Goal: Task Accomplishment & Management: Complete application form

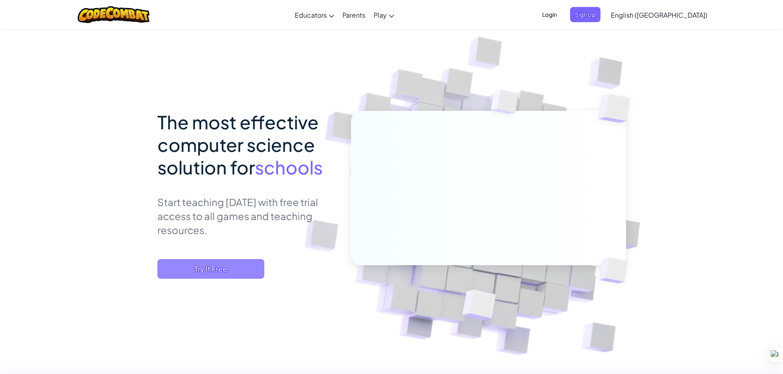
click at [228, 269] on span "Try It Free" at bounding box center [210, 269] width 107 height 20
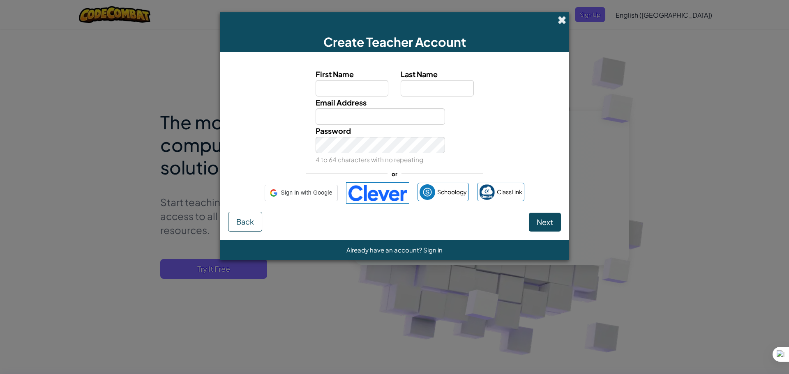
click at [558, 19] on span at bounding box center [562, 20] width 9 height 9
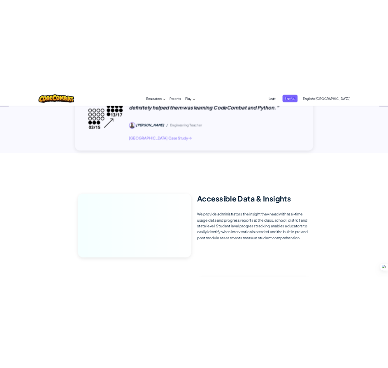
scroll to position [1521, 0]
